Goal: Task Accomplishment & Management: Manage account settings

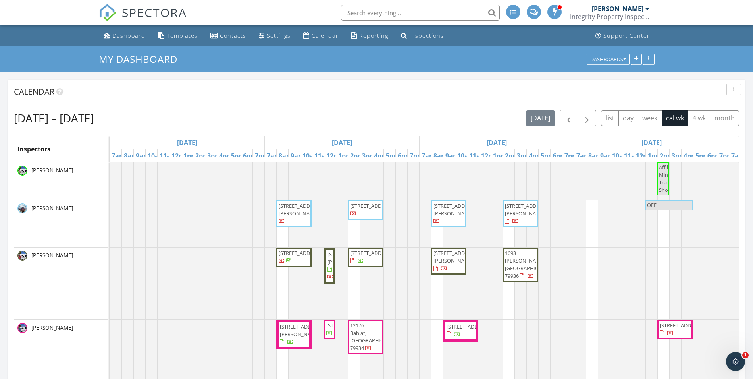
scroll to position [734, 765]
drag, startPoint x: 316, startPoint y: 212, endPoint x: 302, endPoint y: 211, distance: 14.0
click at [306, 211] on span "[STREET_ADDRESS][PERSON_NAME]" at bounding box center [301, 209] width 44 height 15
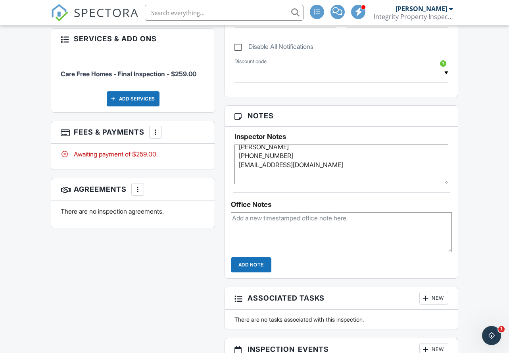
scroll to position [16, 0]
drag, startPoint x: 239, startPoint y: 188, endPoint x: 310, endPoint y: 171, distance: 73.3
click at [310, 171] on textarea "Buyers' Info: [PERSON_NAME] [PHONE_NUMBER] [EMAIL_ADDRESS][DOMAIN_NAME] Superin…" at bounding box center [341, 164] width 214 height 40
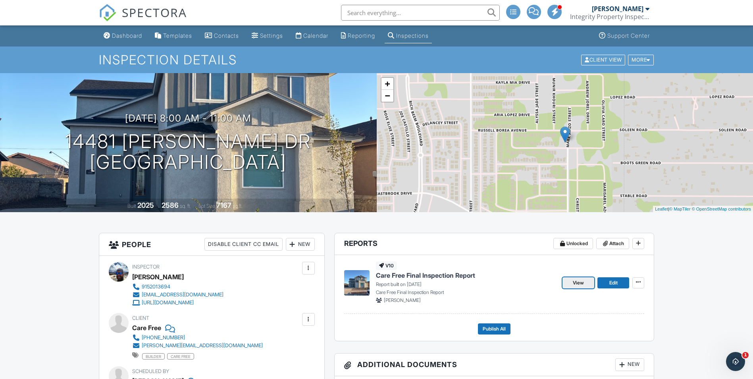
click at [578, 286] on span "View" at bounding box center [578, 283] width 11 height 8
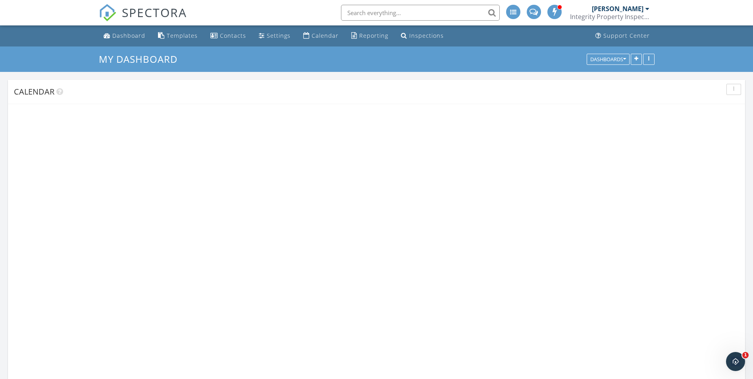
scroll to position [734, 765]
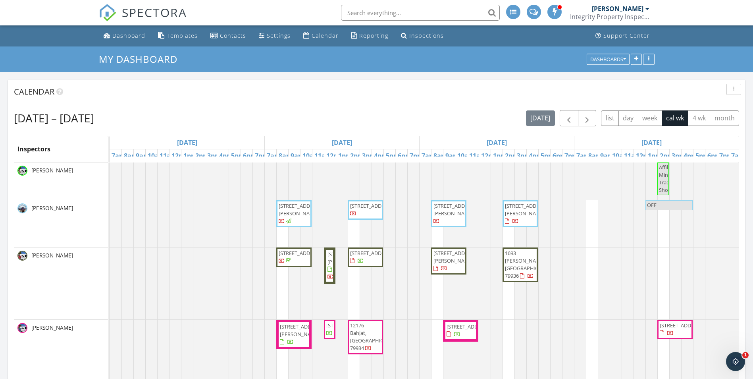
click at [280, 205] on span "[STREET_ADDRESS][PERSON_NAME]" at bounding box center [301, 209] width 44 height 15
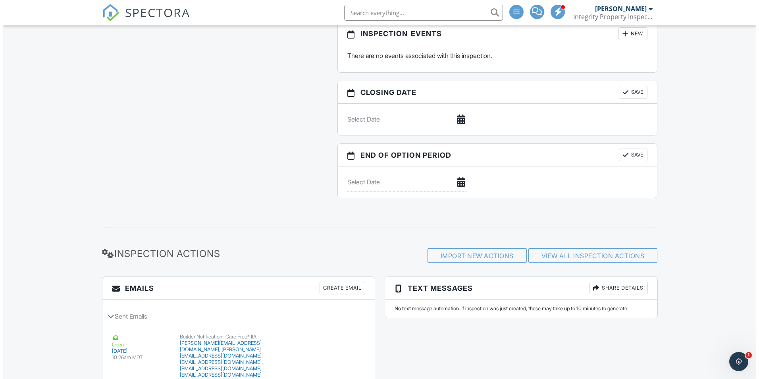
scroll to position [867, 0]
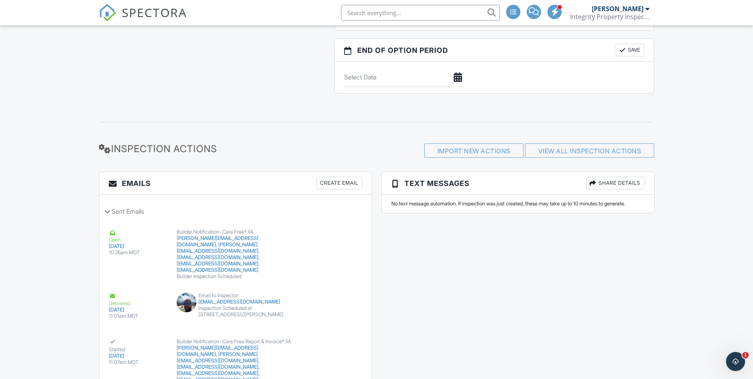
click at [330, 181] on div "Create Email" at bounding box center [339, 183] width 46 height 13
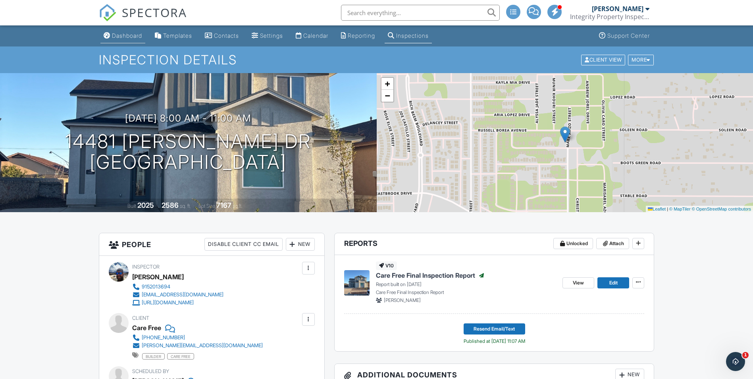
click at [111, 44] on li "Dashboard" at bounding box center [123, 35] width 48 height 21
click at [122, 37] on div "Dashboard" at bounding box center [127, 35] width 30 height 7
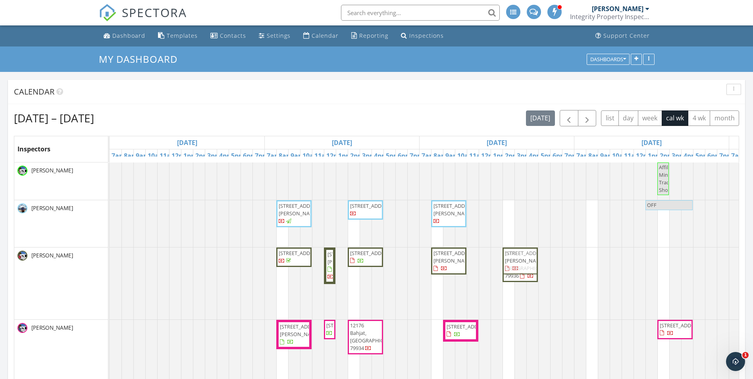
drag, startPoint x: 521, startPoint y: 208, endPoint x: 518, endPoint y: 242, distance: 34.6
click at [518, 242] on div "14481 Johnny Mata Dr, El Paso 79938 12804 Carefree Ave, El Paso 79928 13900 Car…" at bounding box center [651, 223] width 1083 height 47
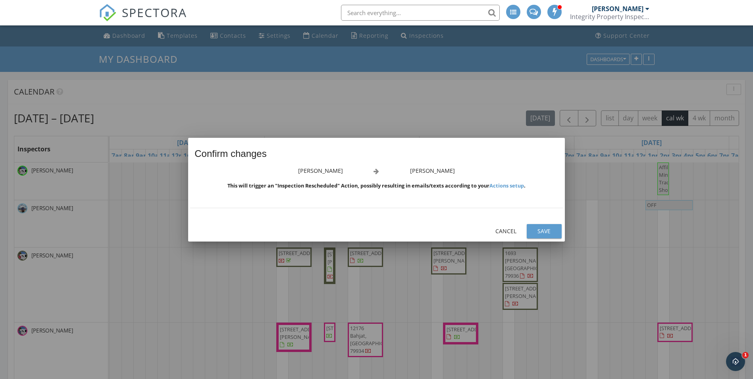
click at [542, 229] on div "Save" at bounding box center [544, 231] width 22 height 8
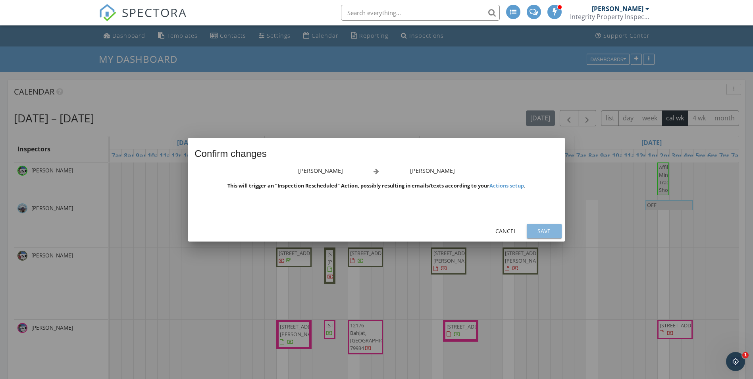
click at [537, 227] on div "Save" at bounding box center [544, 231] width 22 height 8
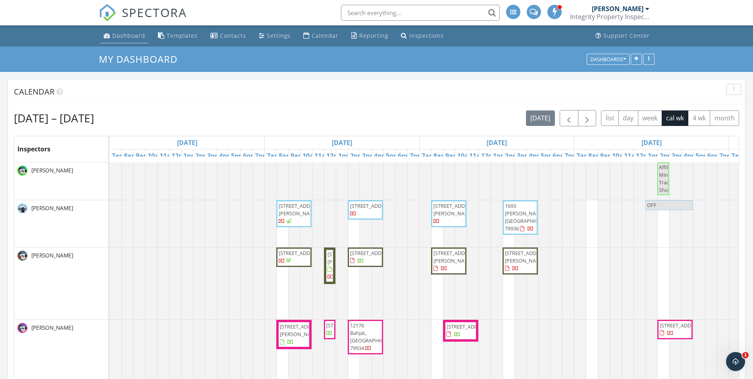
click at [129, 34] on div "Dashboard" at bounding box center [128, 36] width 33 height 8
